Goal: Transaction & Acquisition: Subscribe to service/newsletter

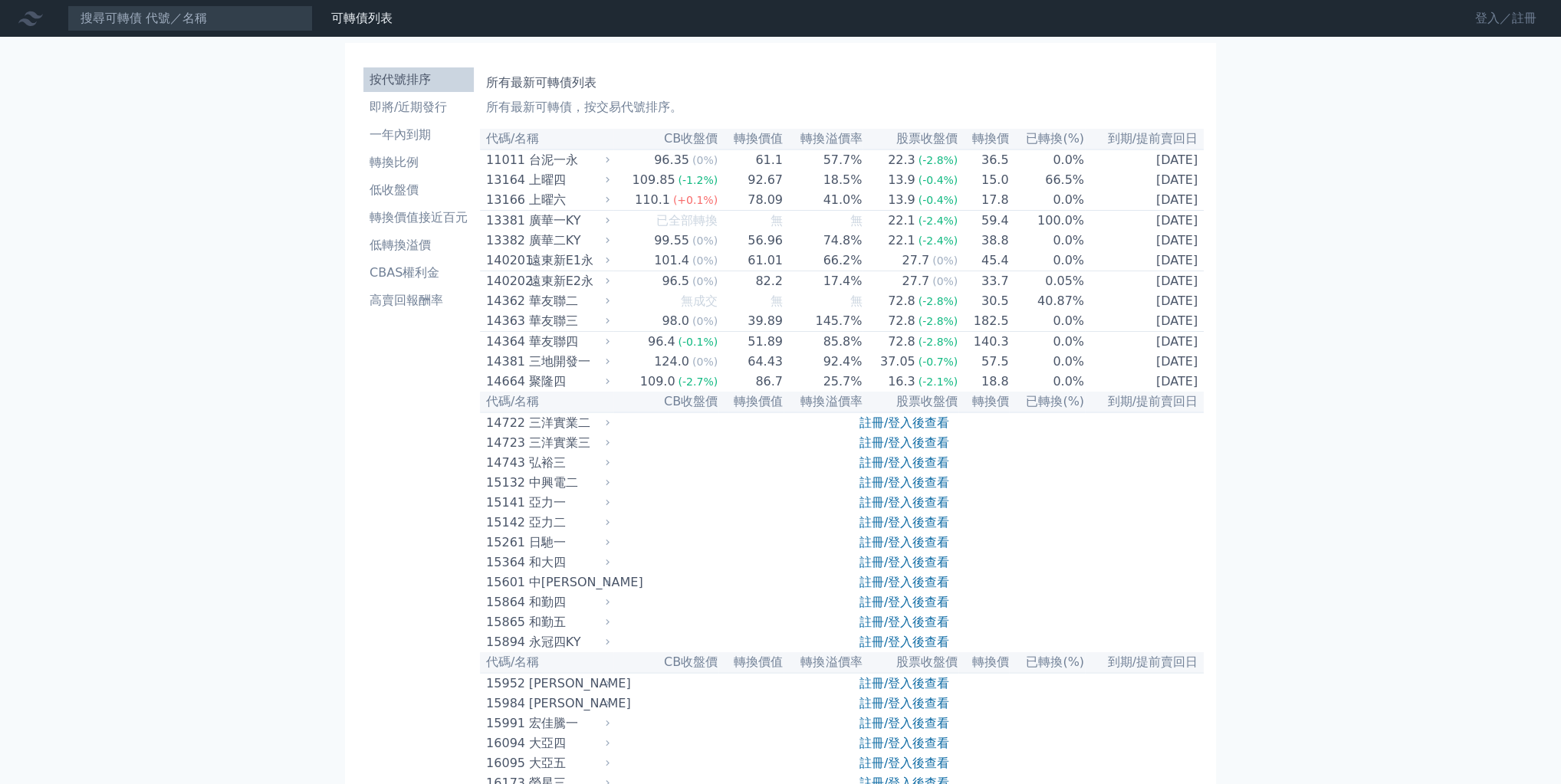
click at [1463, 31] on link "登入／註冊" at bounding box center [1505, 18] width 86 height 25
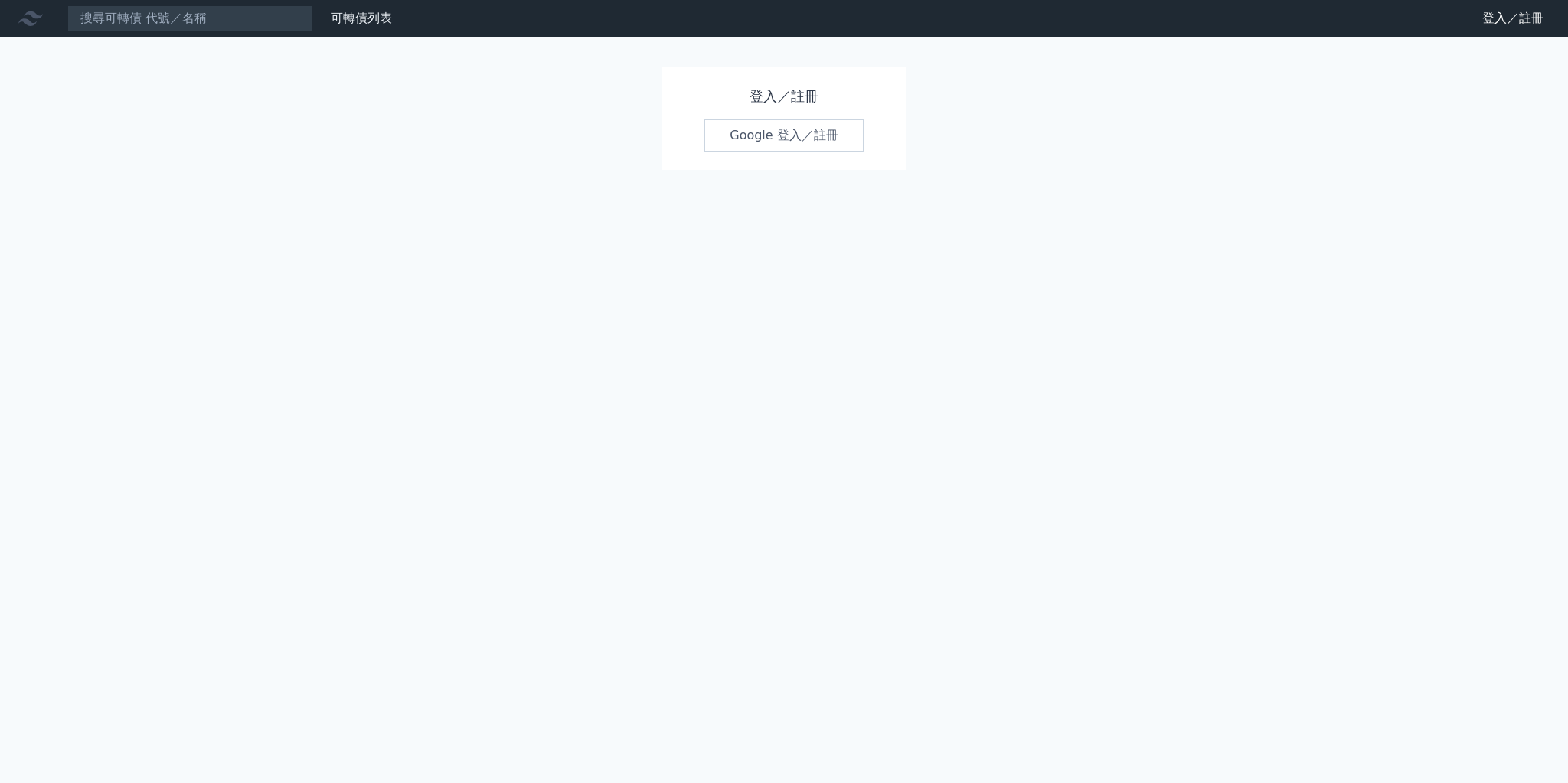
click at [818, 152] on link "Google 登入／註冊" at bounding box center [784, 135] width 159 height 32
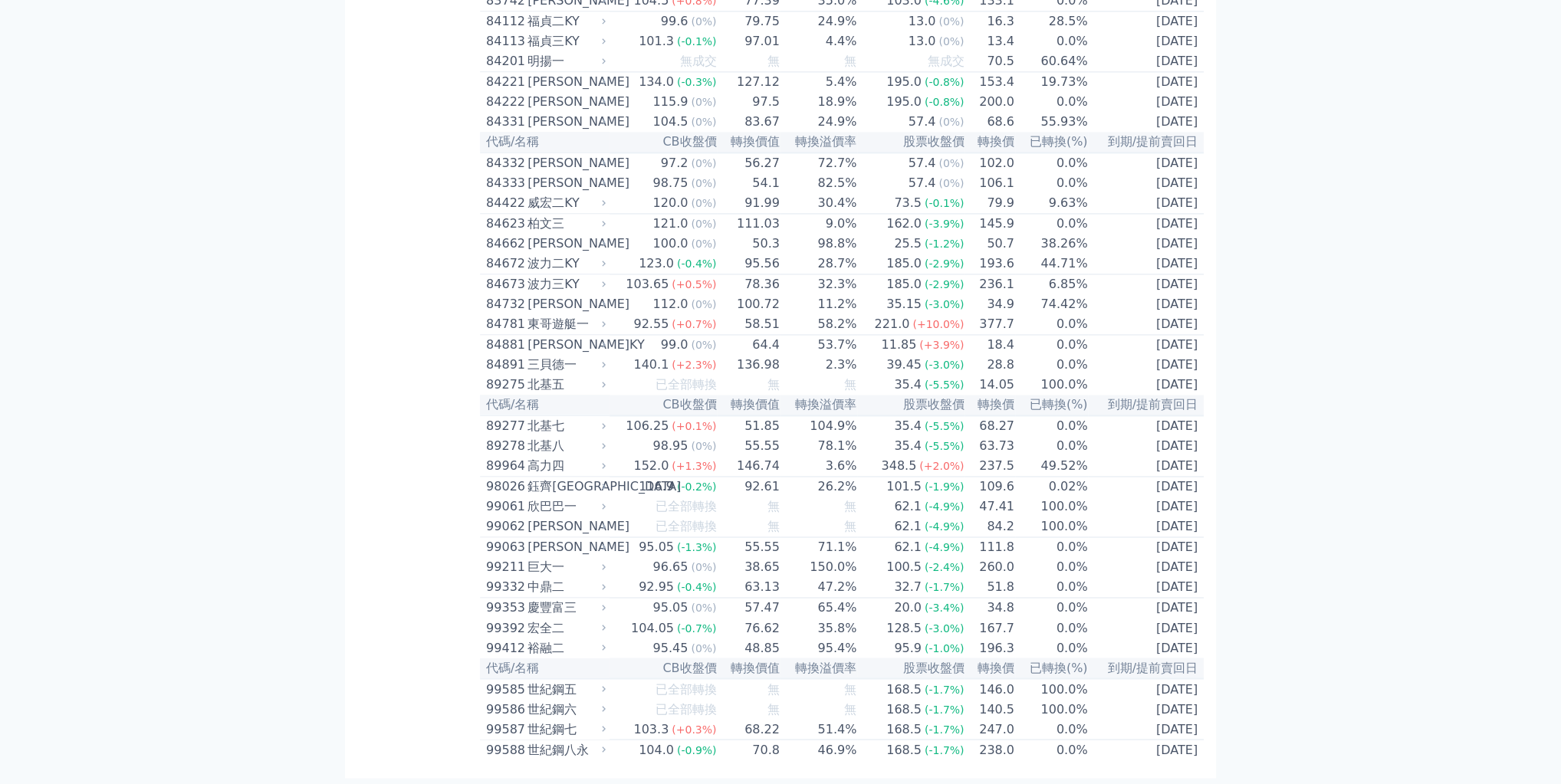
scroll to position [12158, 0]
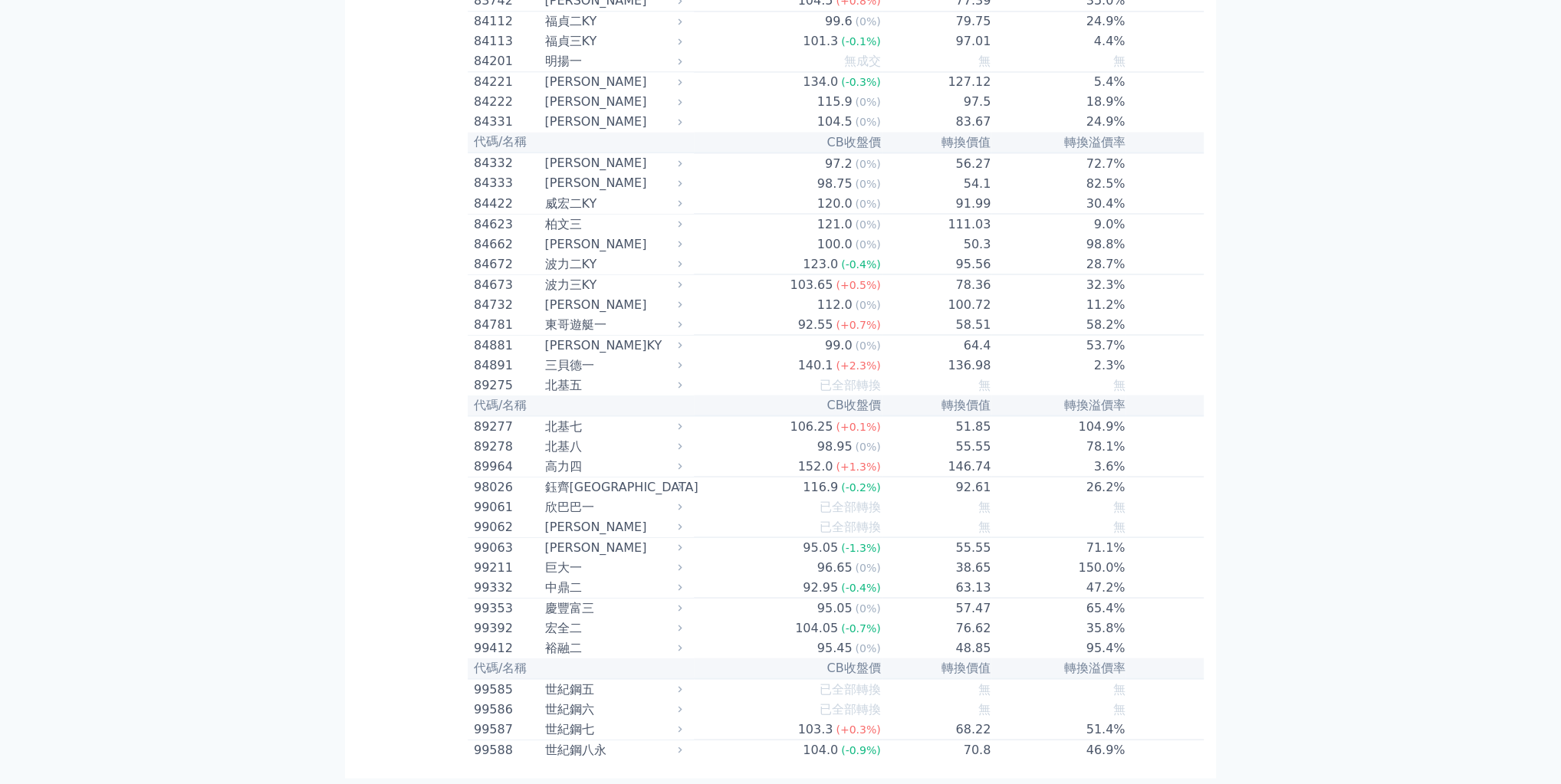
scroll to position [12525, 0]
